Goal: Navigation & Orientation: Understand site structure

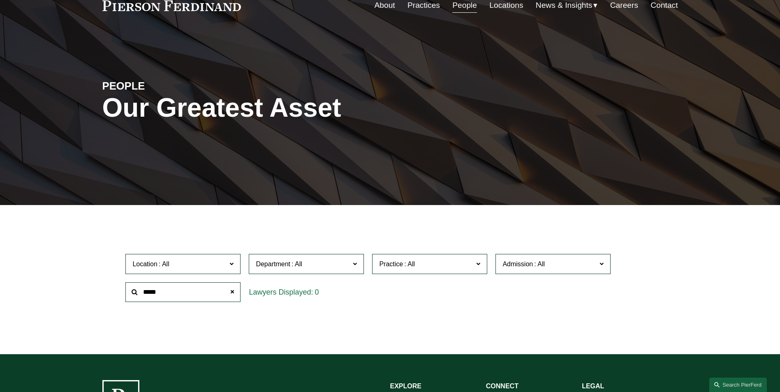
click at [54, 284] on div "Filter Location All Atlanta Austin Boston Charlotte Chicago Cincinnati Clevelan…" at bounding box center [390, 285] width 780 height 137
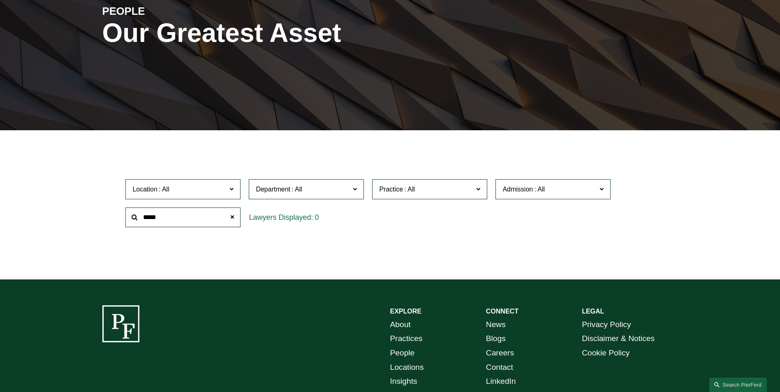
scroll to position [96, 0]
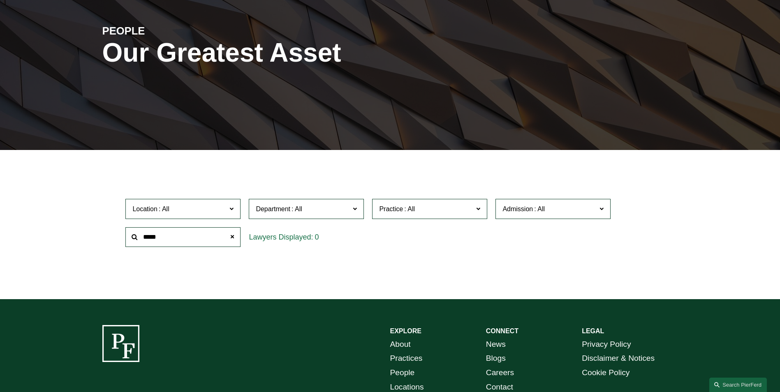
click at [53, 214] on div "Filter Location All Atlanta Austin Boston Charlotte Chicago Cincinnati Clevelan…" at bounding box center [390, 230] width 780 height 137
drag, startPoint x: 49, startPoint y: 251, endPoint x: 45, endPoint y: 256, distance: 6.4
click at [45, 256] on div "Filter Location All Atlanta Austin Boston Charlotte Chicago Cincinnati Clevelan…" at bounding box center [390, 230] width 780 height 137
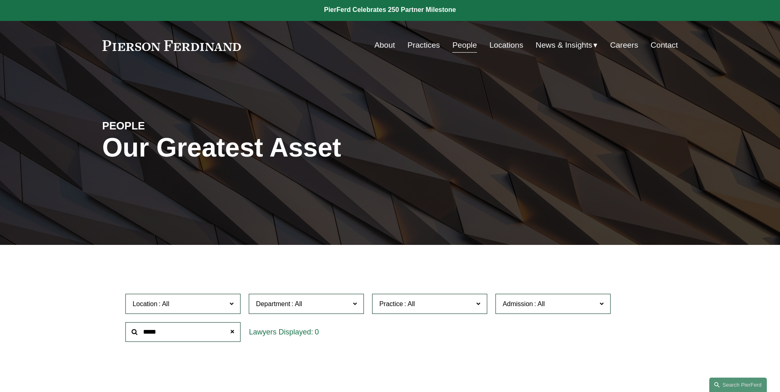
scroll to position [0, 0]
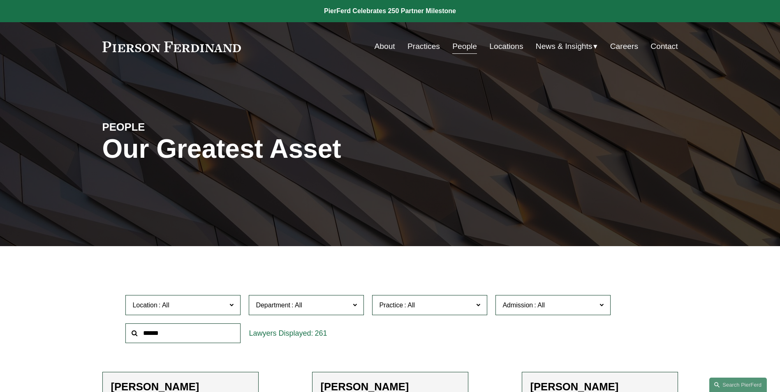
click at [126, 47] on link at bounding box center [171, 47] width 139 height 11
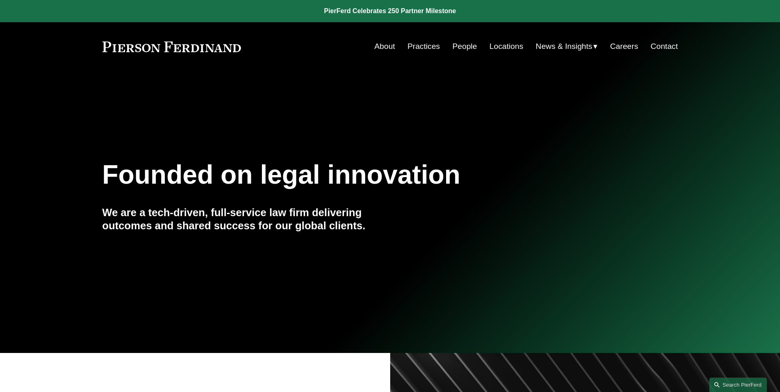
click at [52, 245] on div "Founded on legal innovation We are a tech-driven, full-service law firm deliver…" at bounding box center [390, 211] width 780 height 111
